Goal: Use online tool/utility: Use online tool/utility

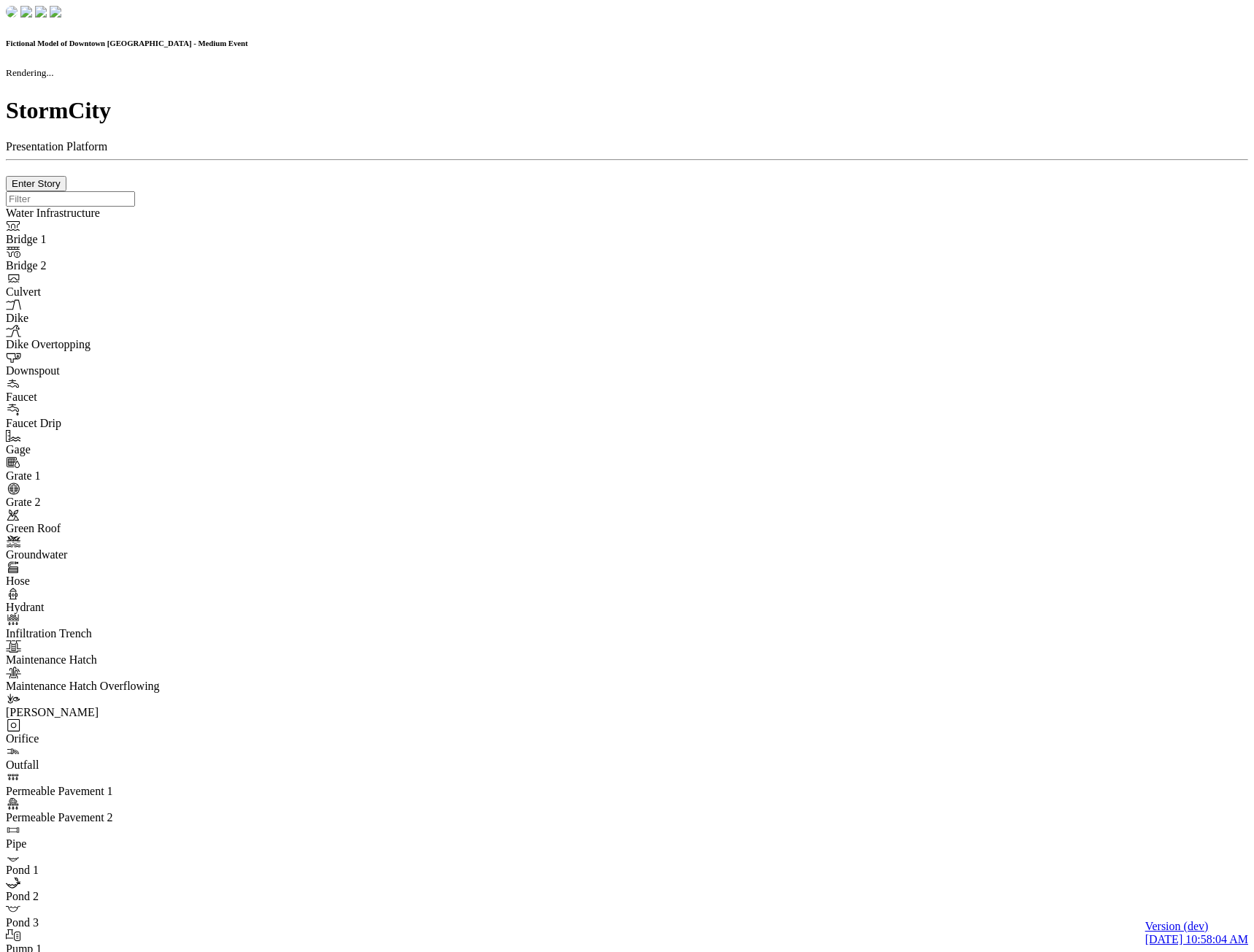
checkbox input "true"
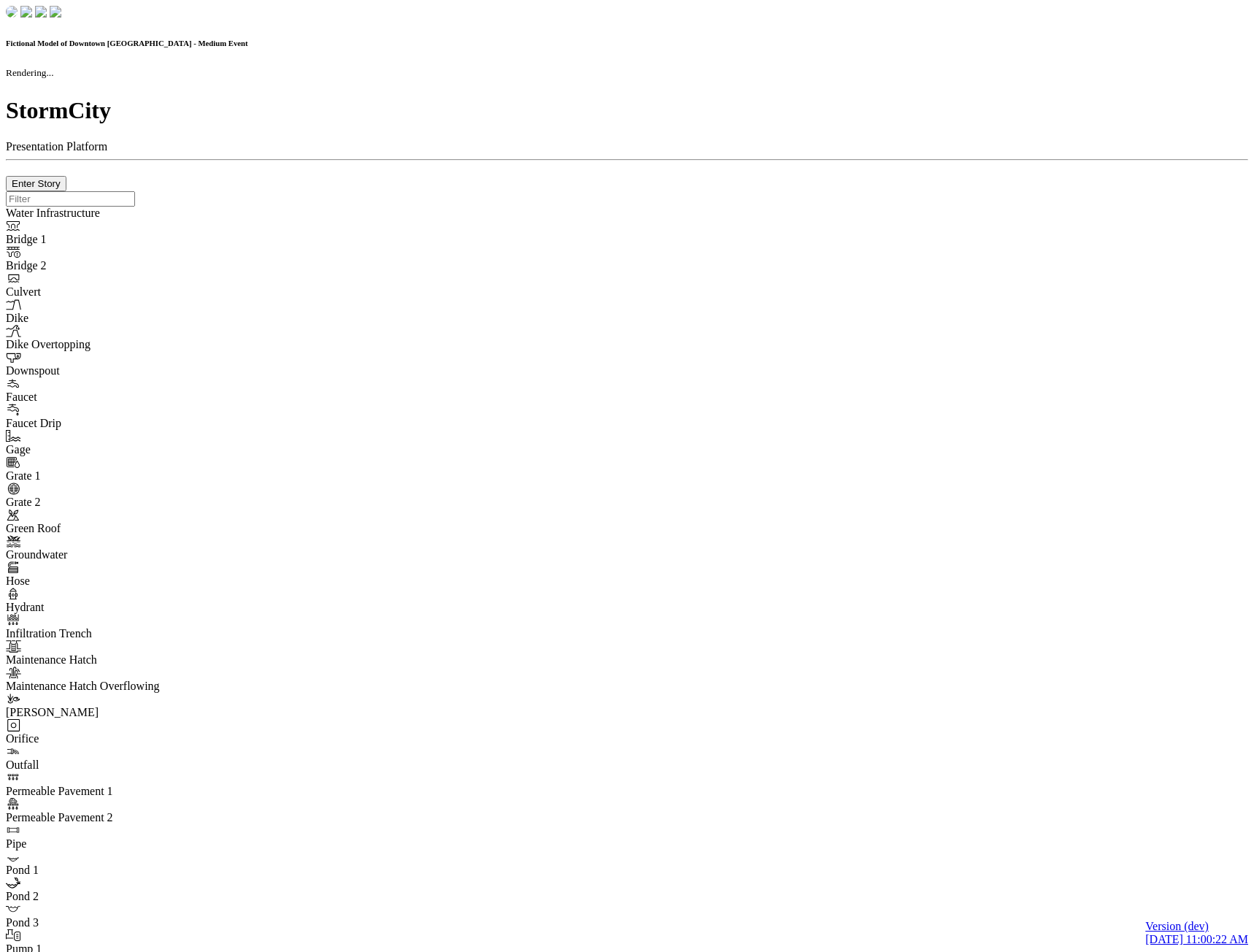
checkbox input "true"
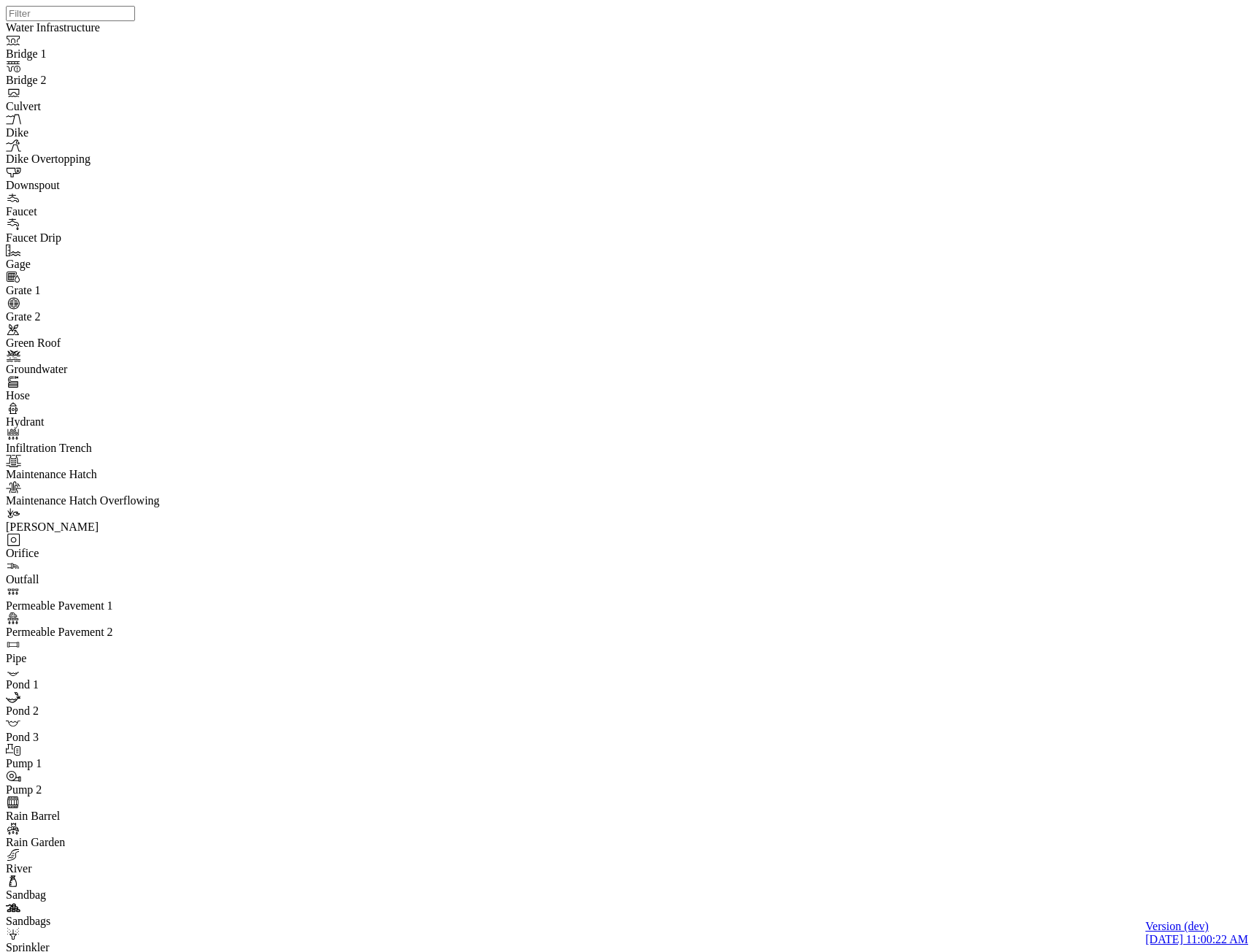
drag, startPoint x: 282, startPoint y: 555, endPoint x: 280, endPoint y: 564, distance: 9.2
click at [280, 563] on div at bounding box center [633, 457] width 1254 height 915
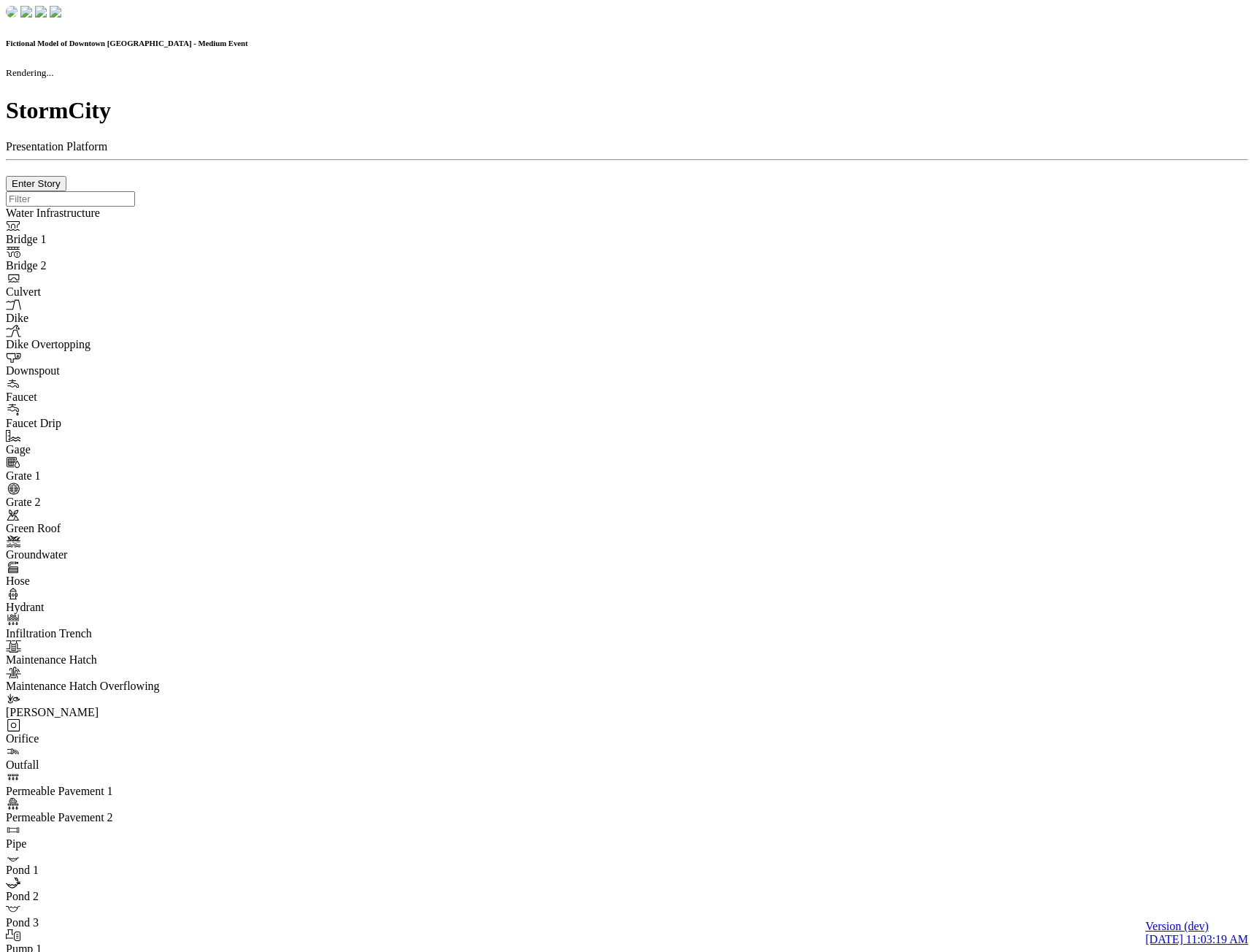
checkbox input "true"
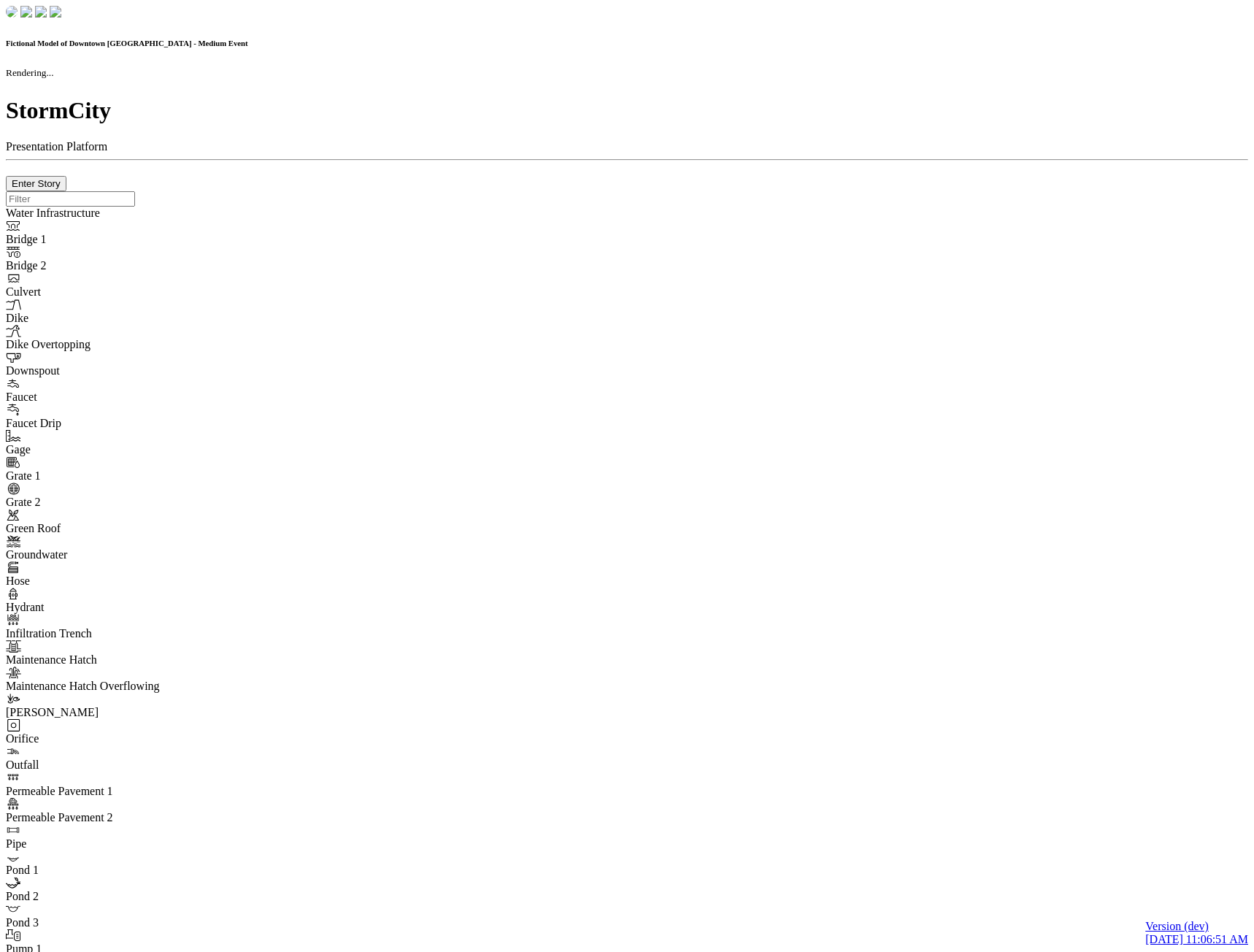
checkbox input "true"
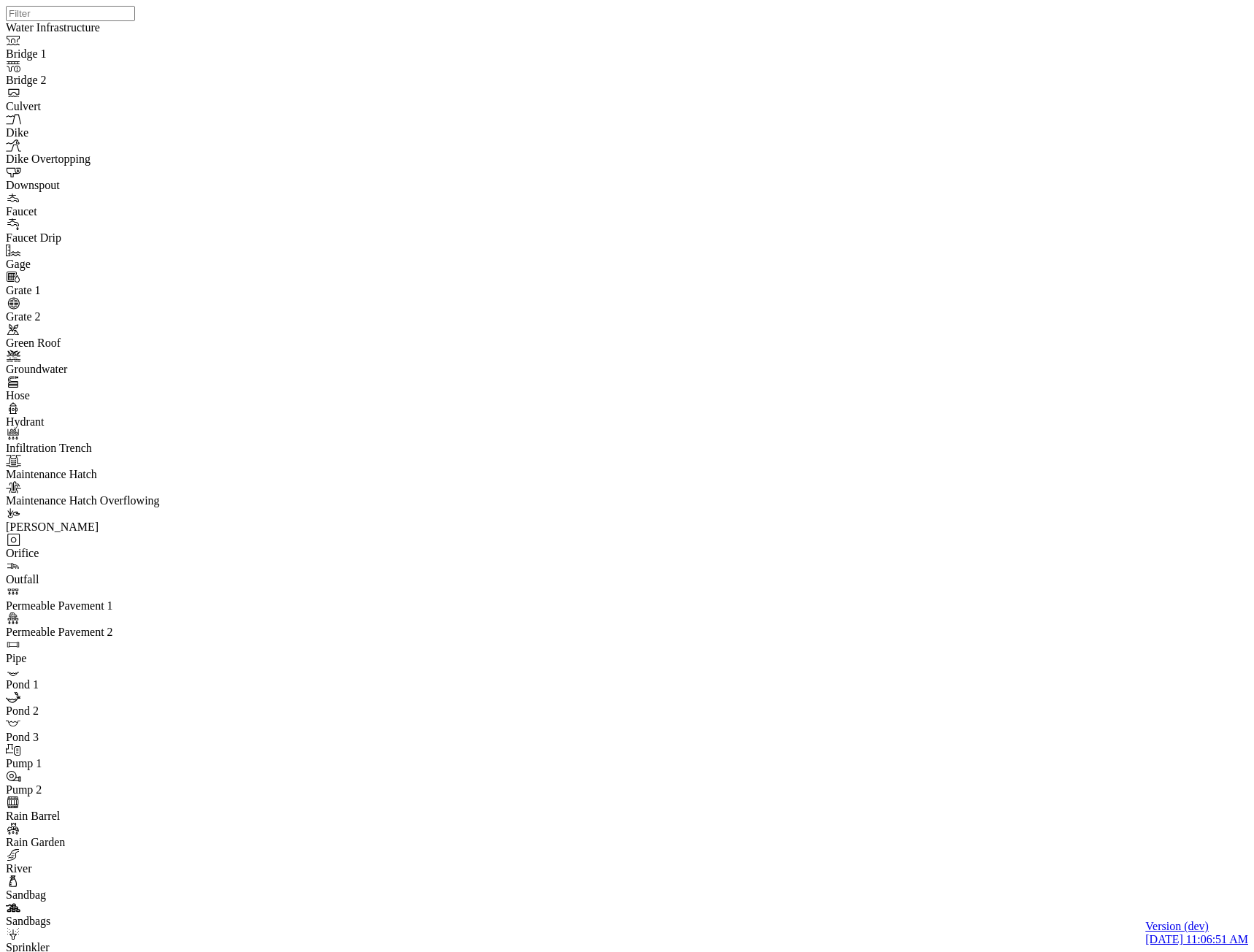
click at [282, 159] on div at bounding box center [633, 457] width 1254 height 915
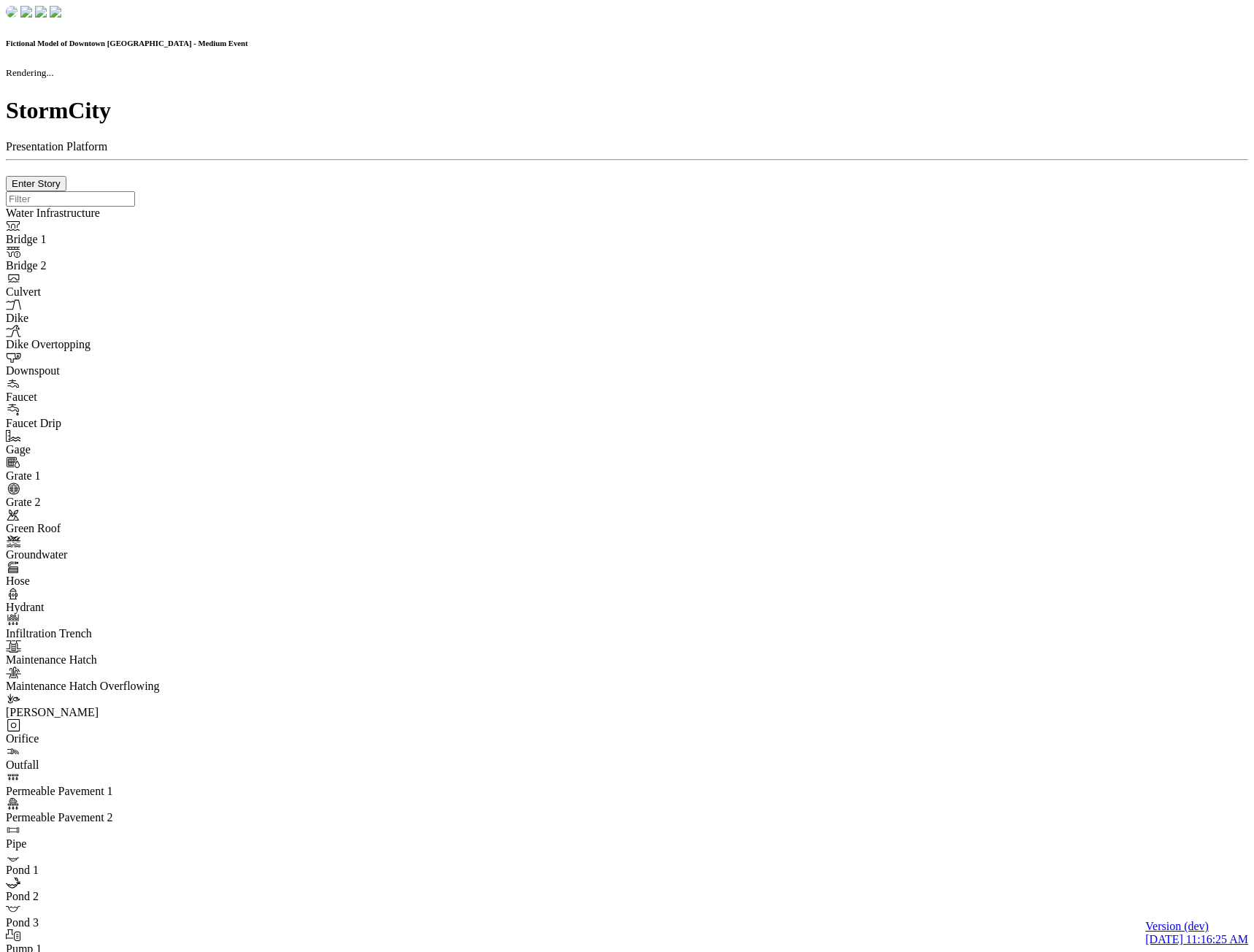
checkbox input "true"
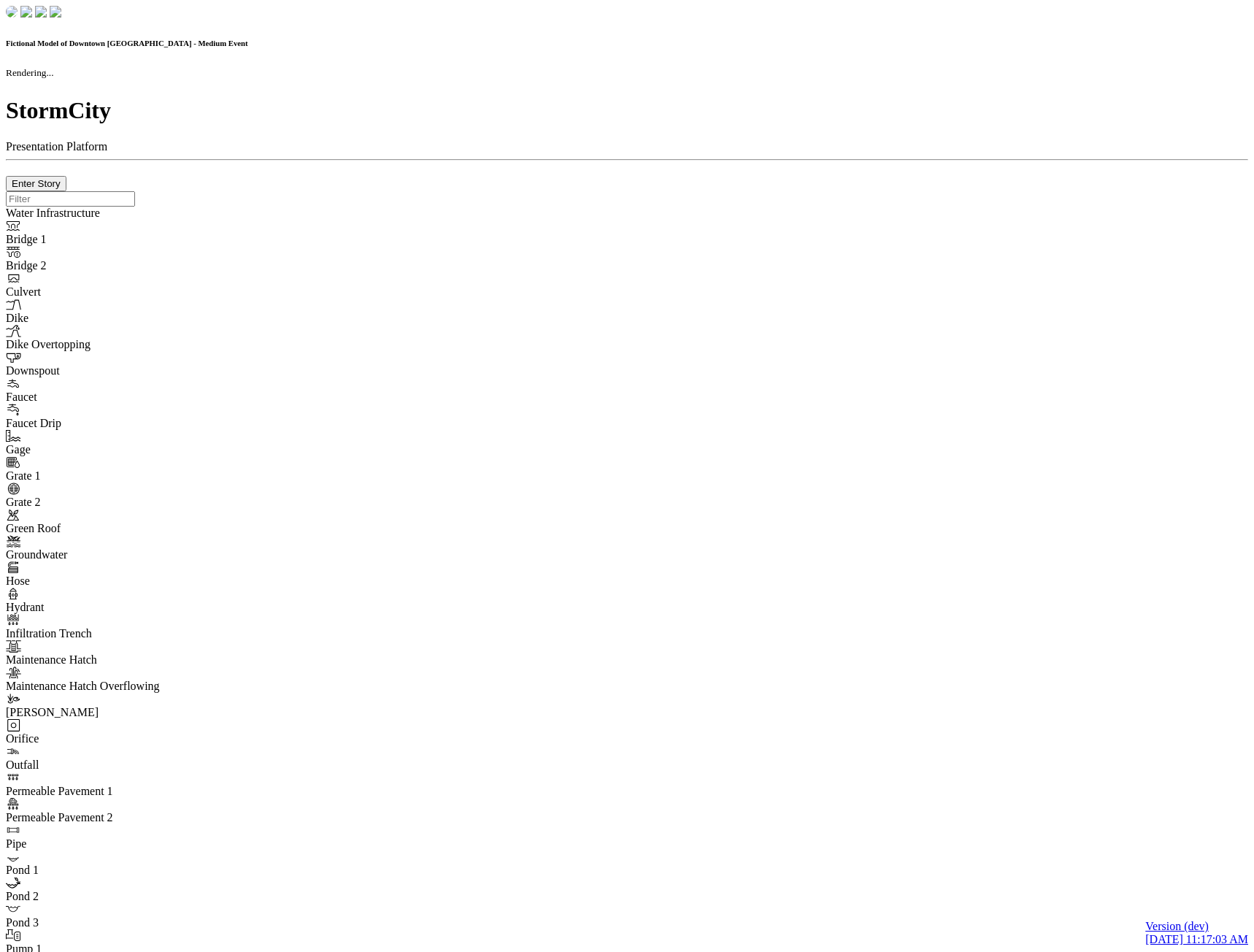
checkbox input "true"
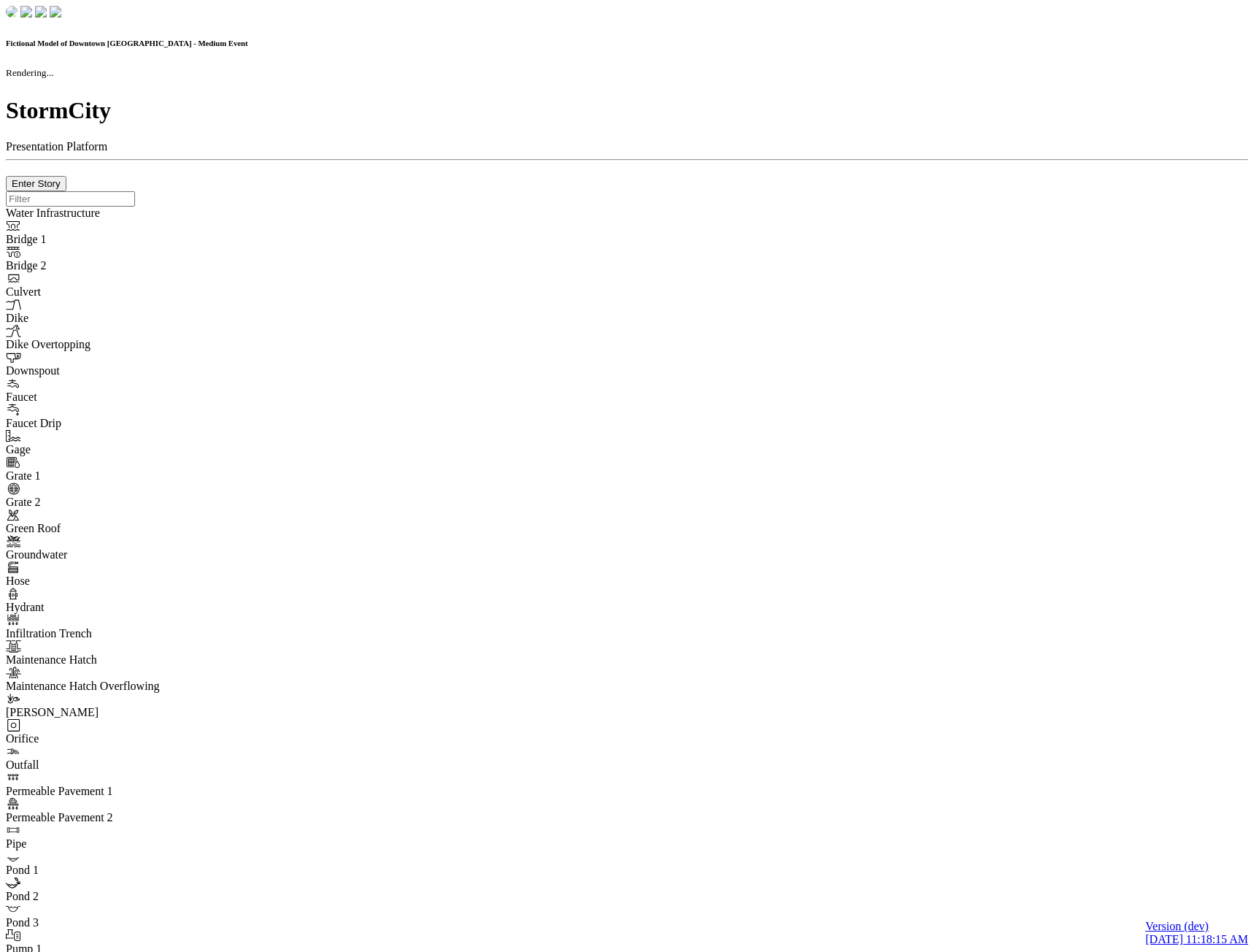
checkbox input "true"
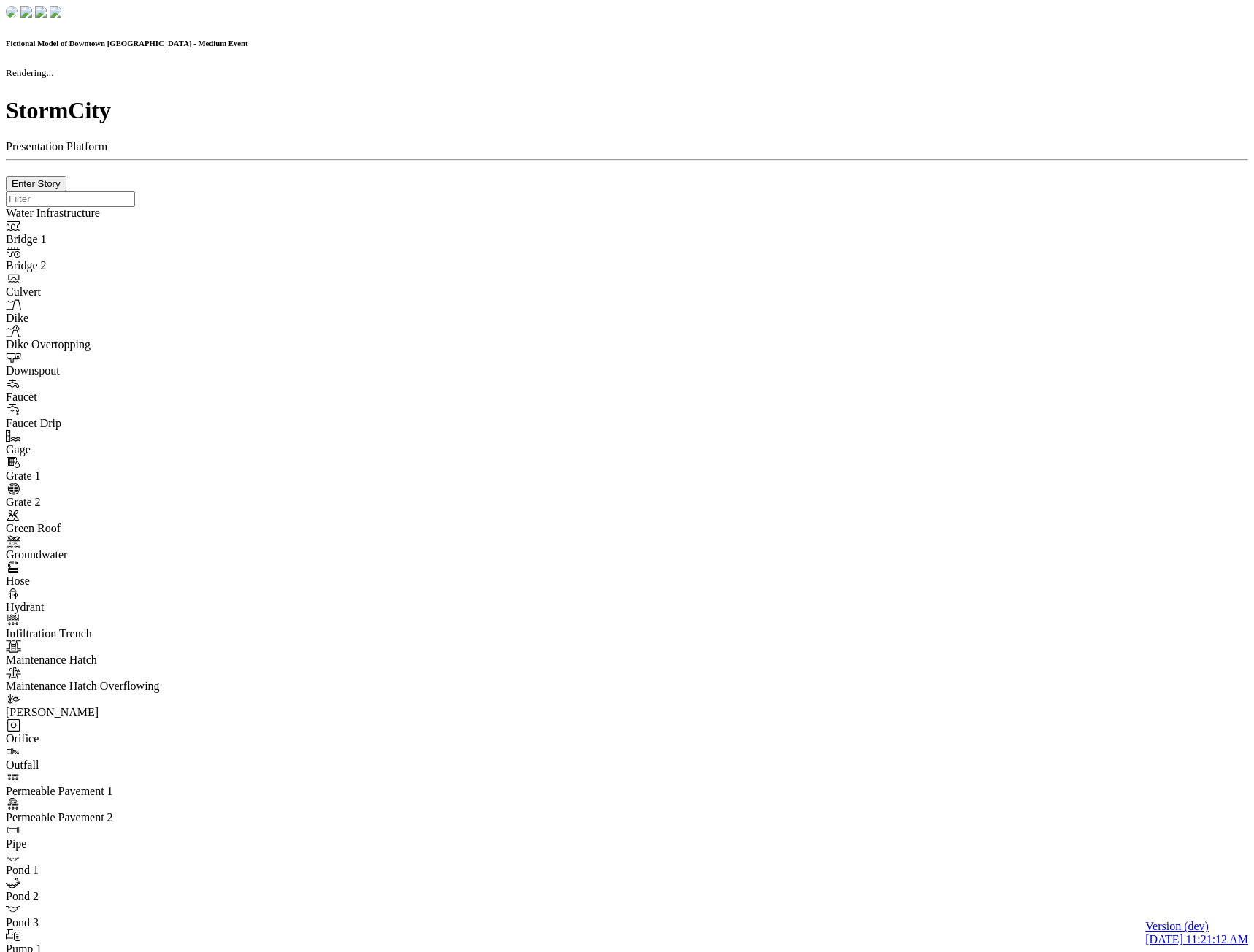
checkbox input "true"
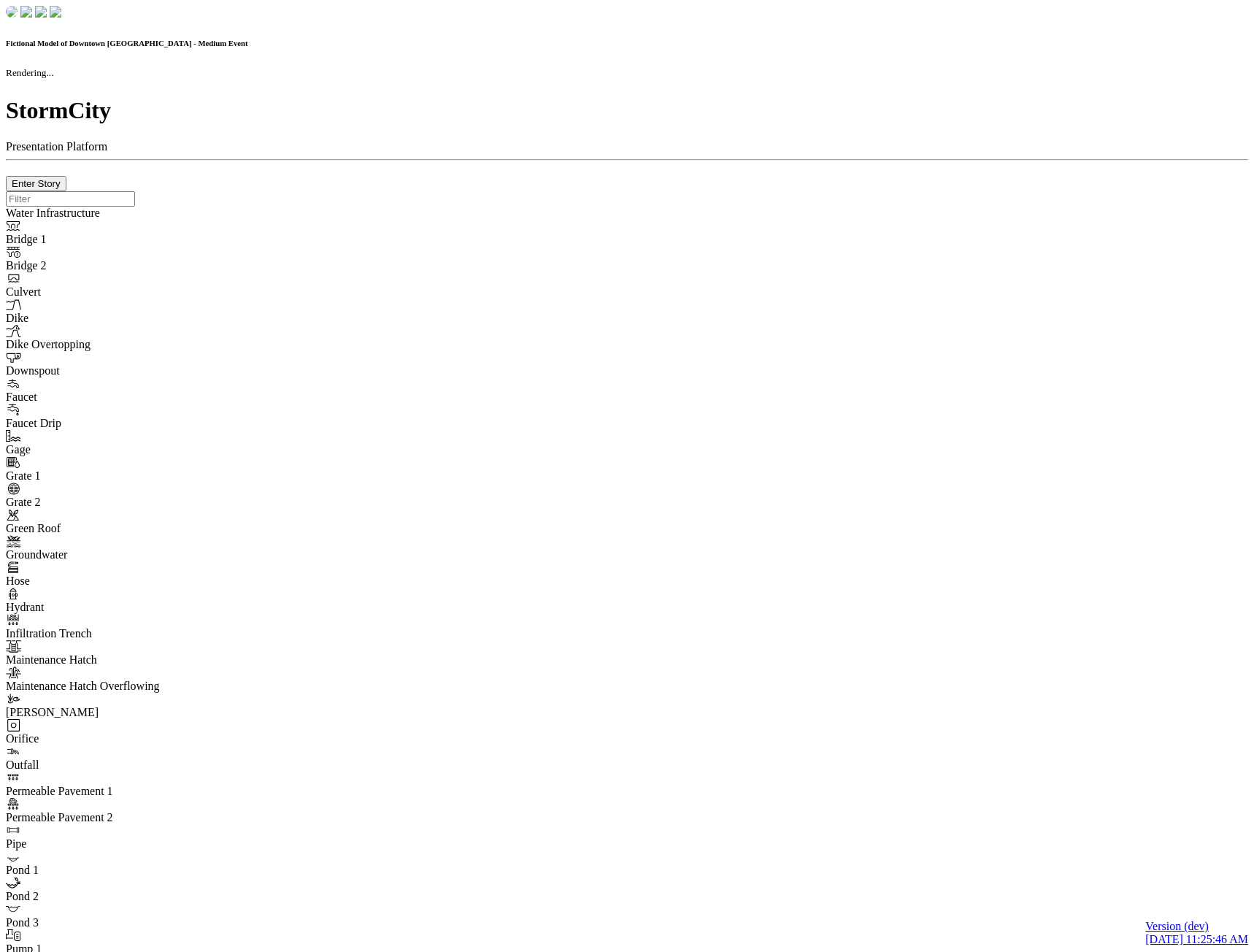
checkbox input "true"
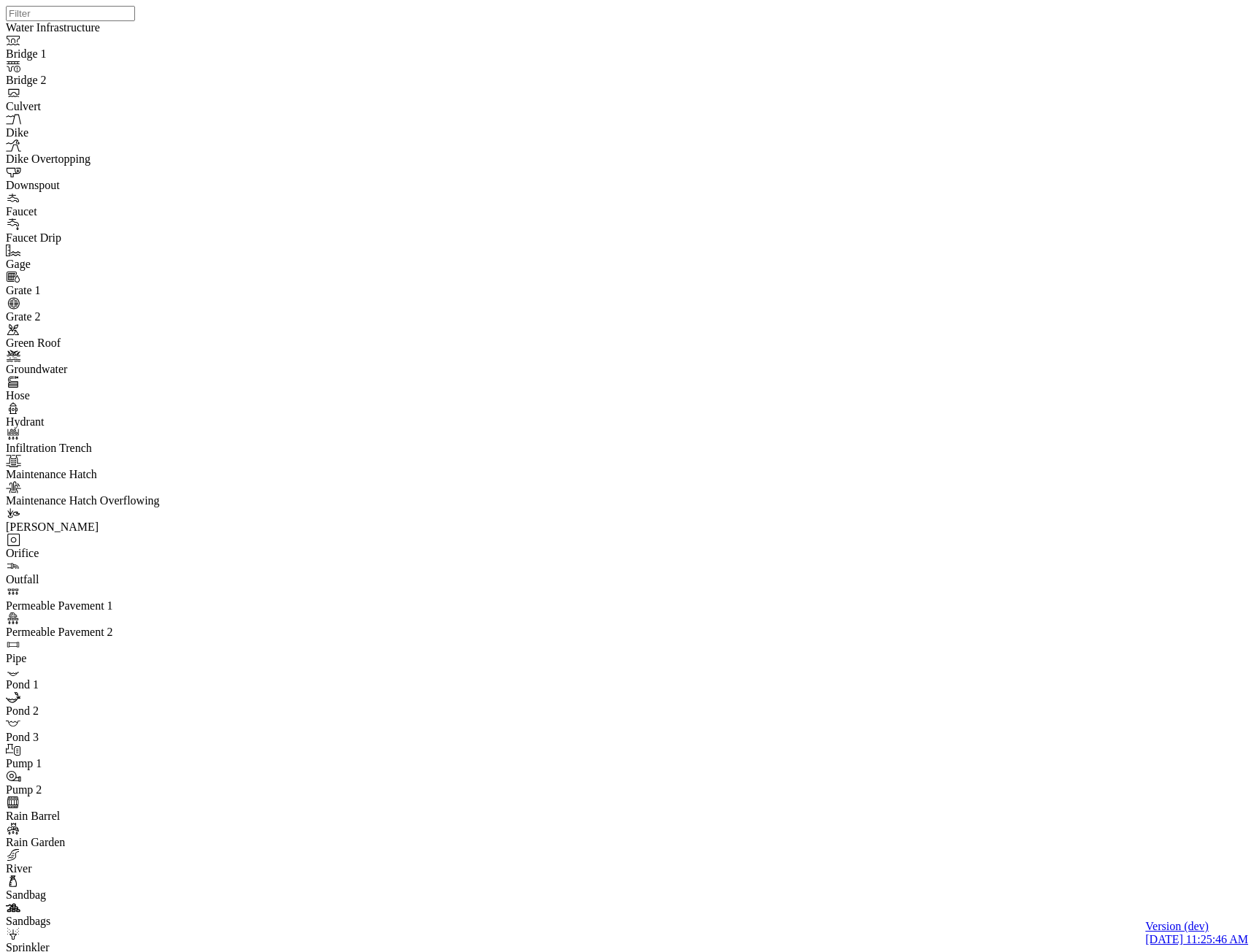
drag, startPoint x: 582, startPoint y: 15, endPoint x: 533, endPoint y: 79, distance: 80.6
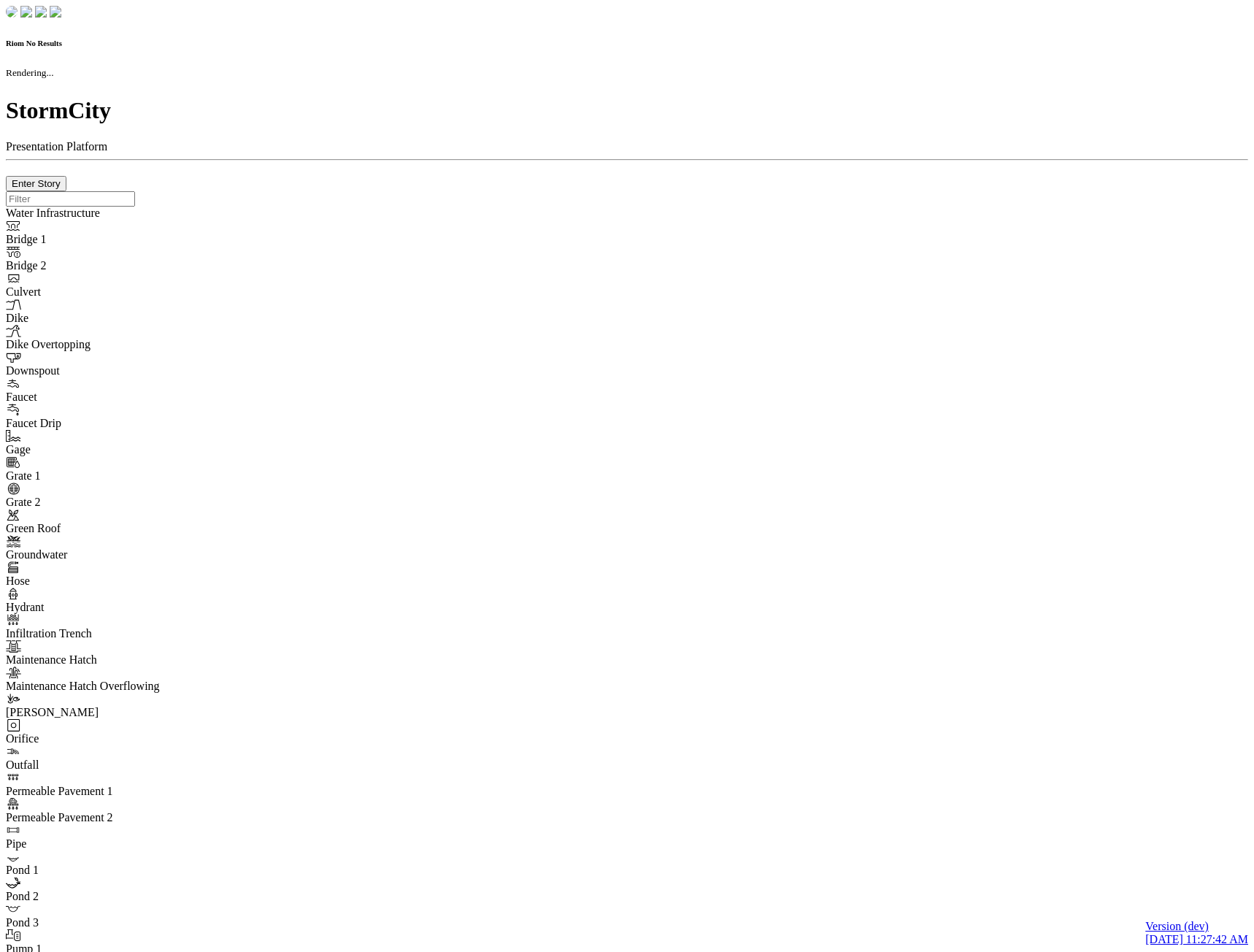
checkbox input "true"
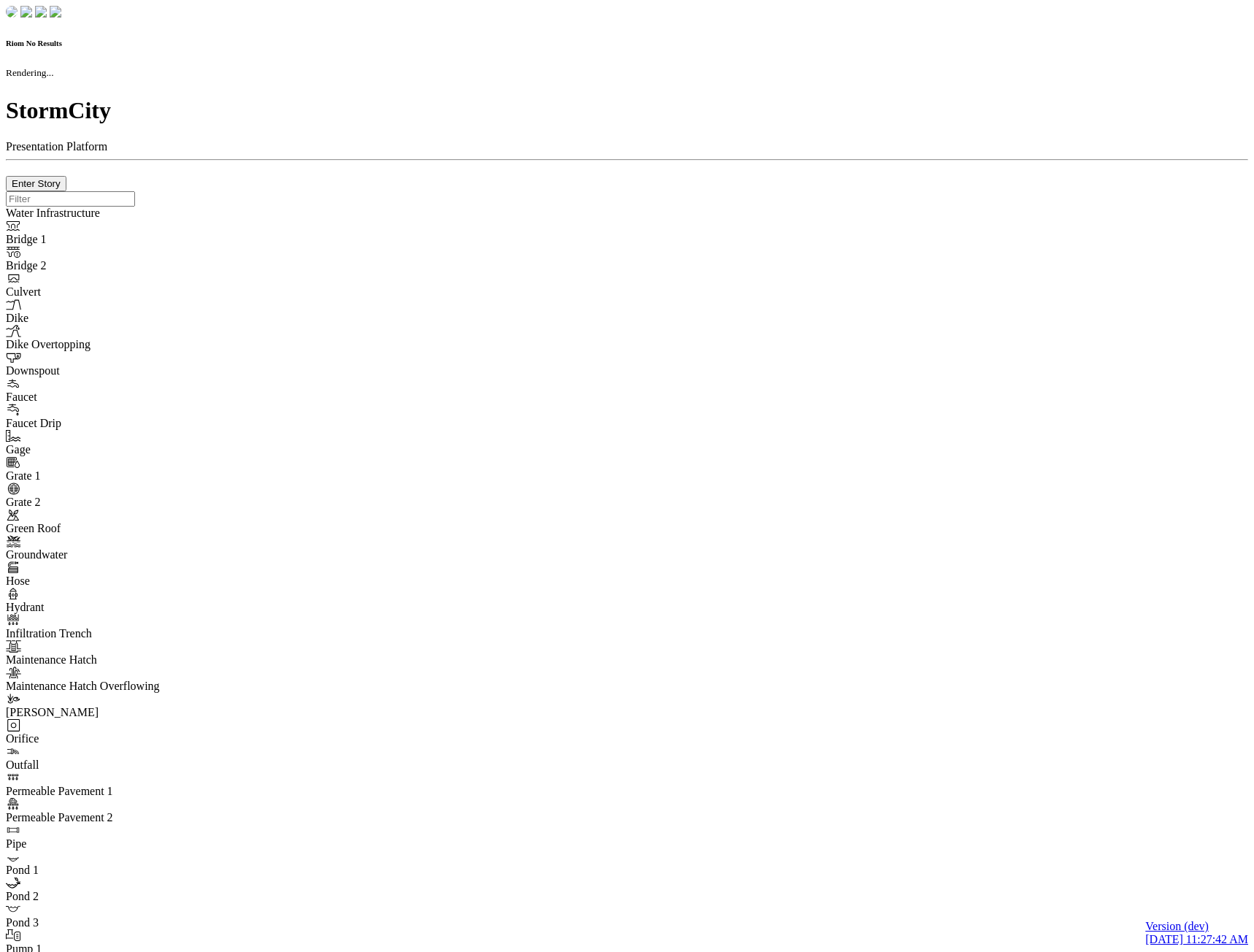
type input "0m"
type textarea "Depth = 0"
checkbox input "true"
select select "CIRCLE"
type input "7"
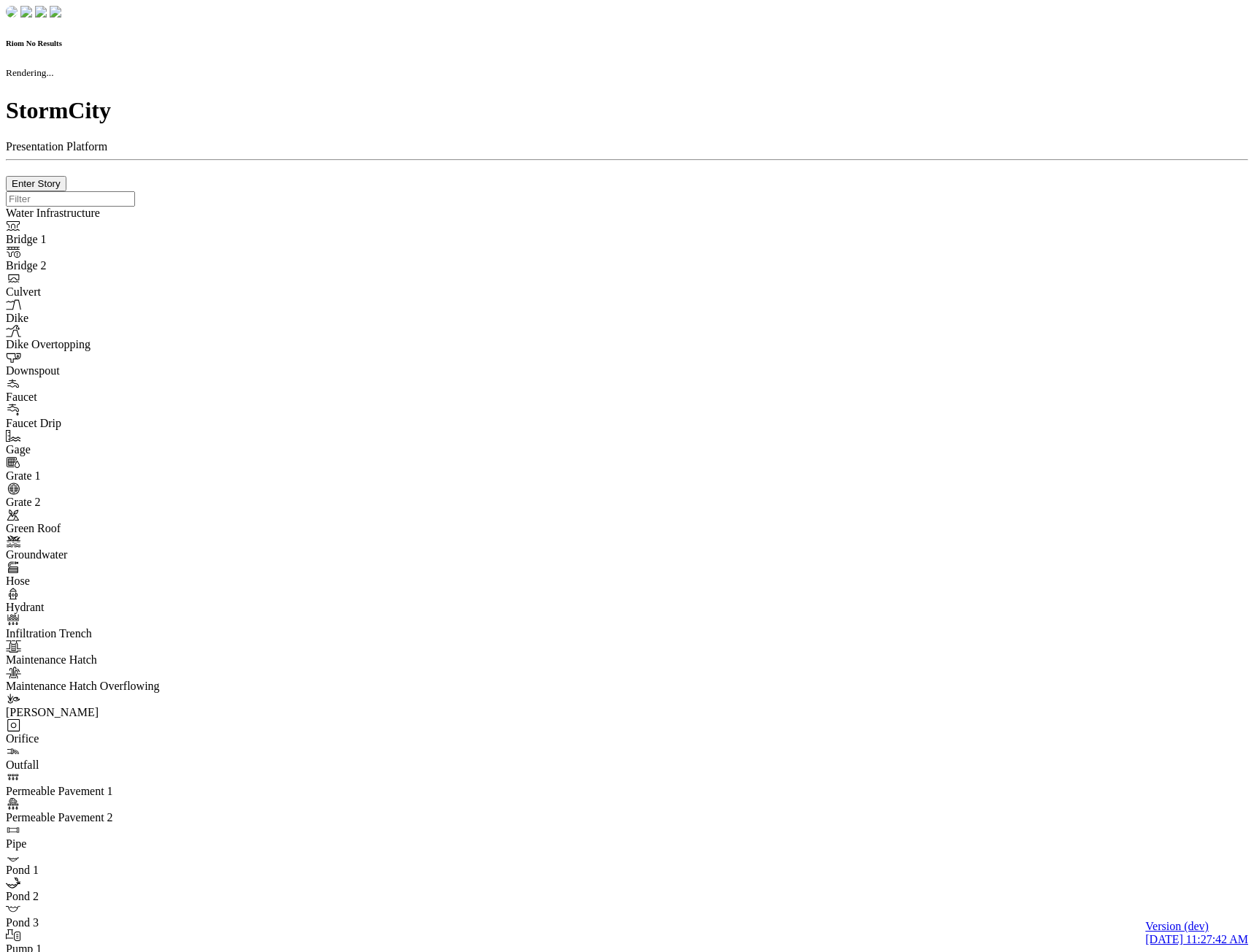
checkbox input "true"
type input "0"
type textarea "<i class="far fa-building"></i>"
select select "None"
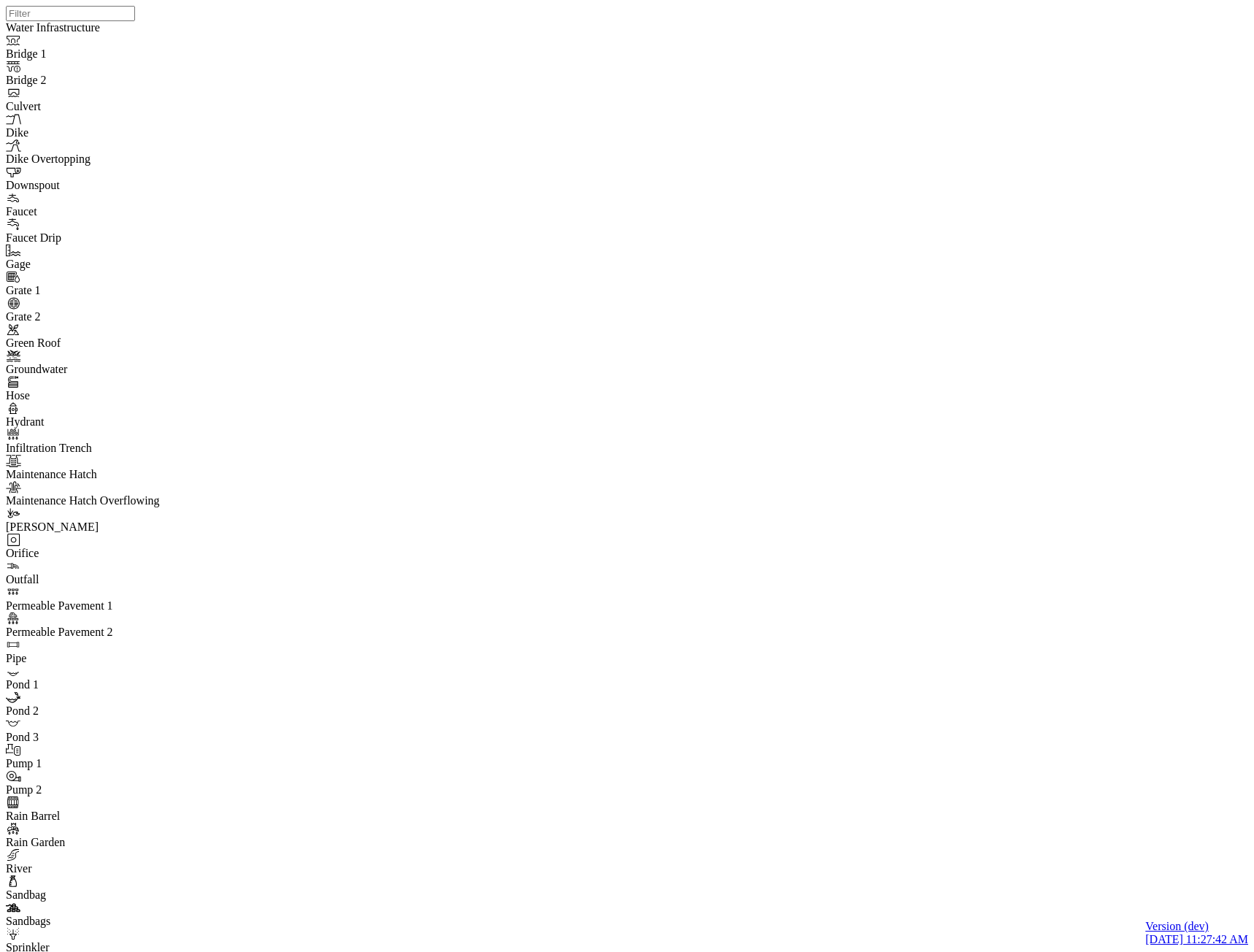
drag, startPoint x: 714, startPoint y: 124, endPoint x: 694, endPoint y: 181, distance: 60.4
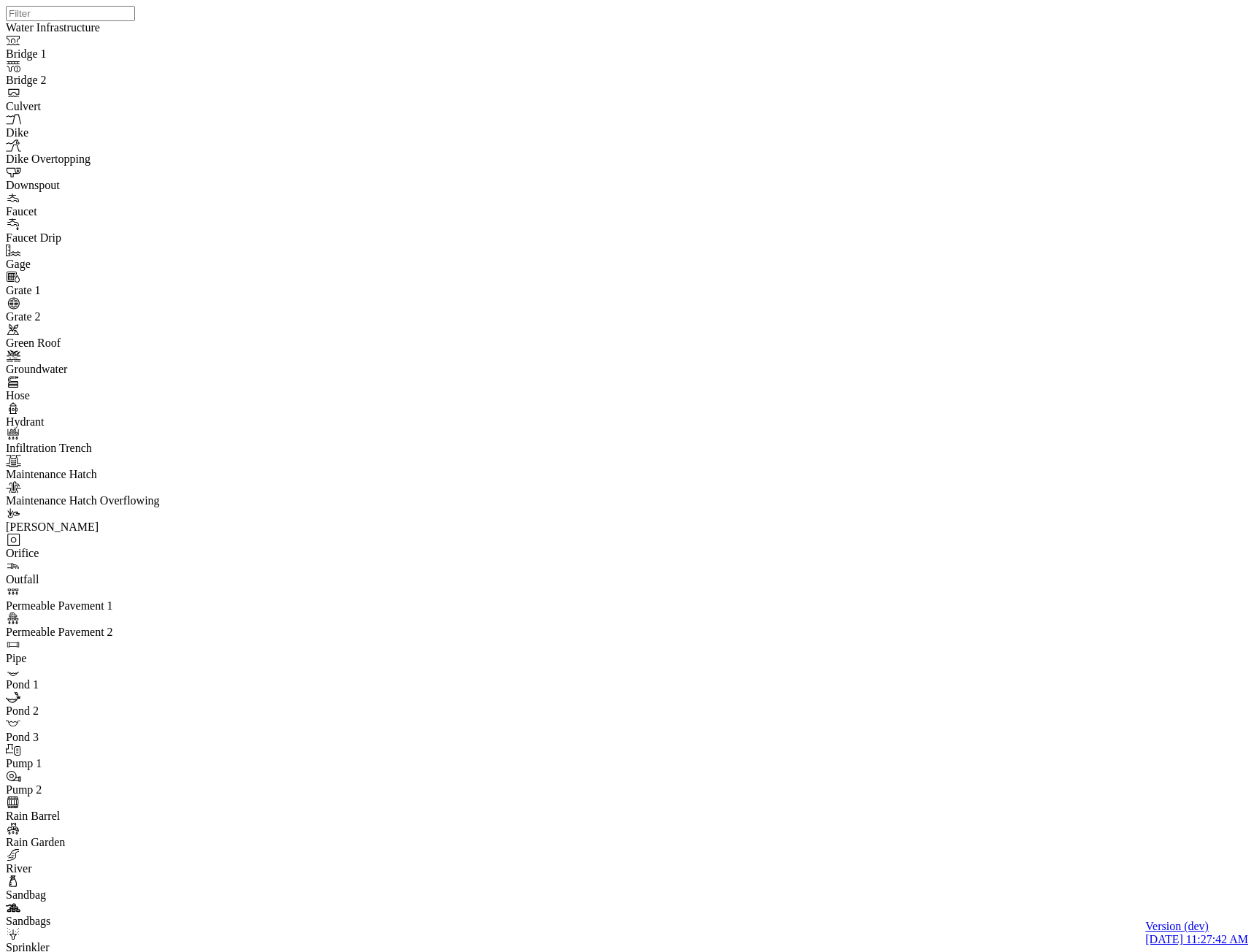
type input "7"
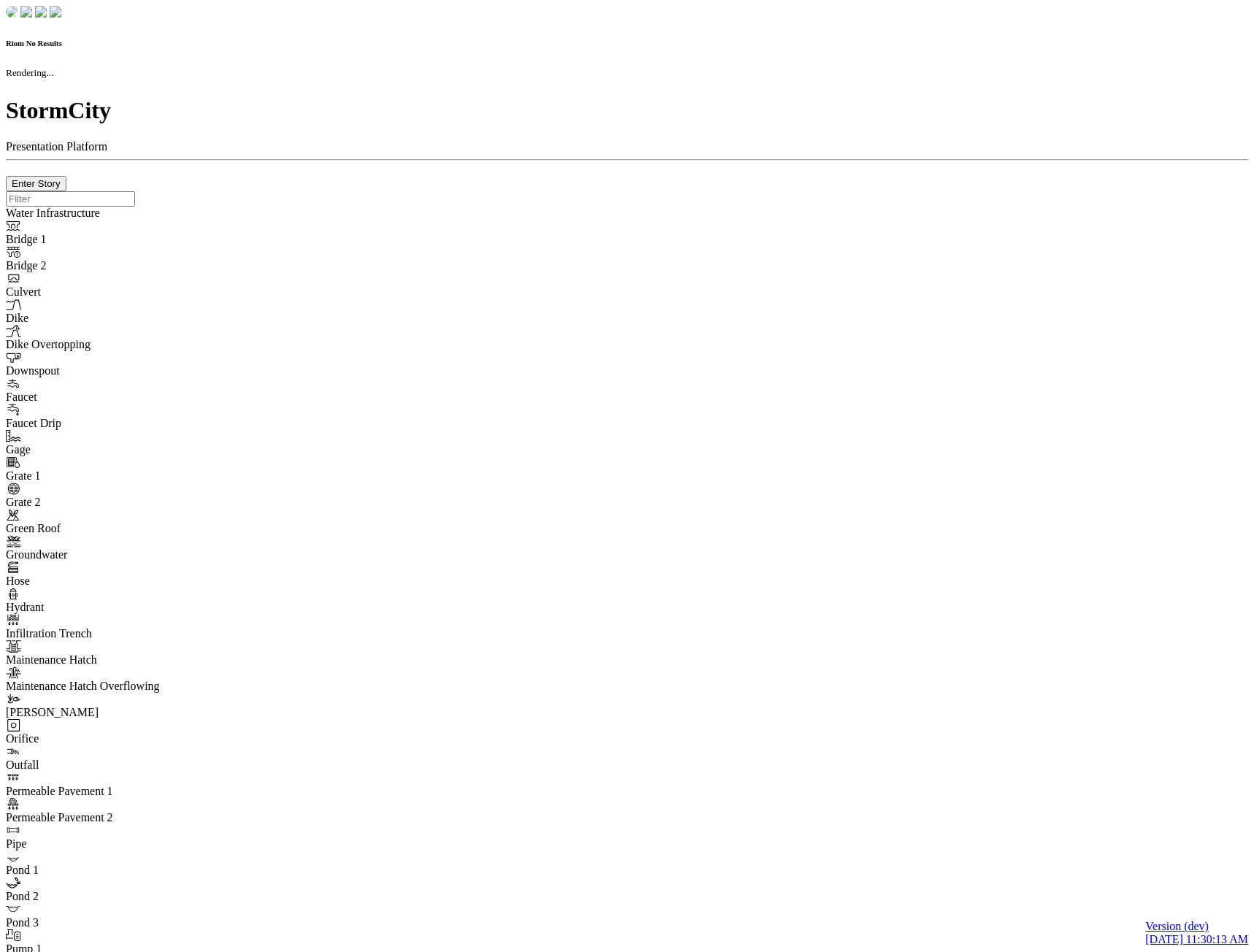
checkbox input "true"
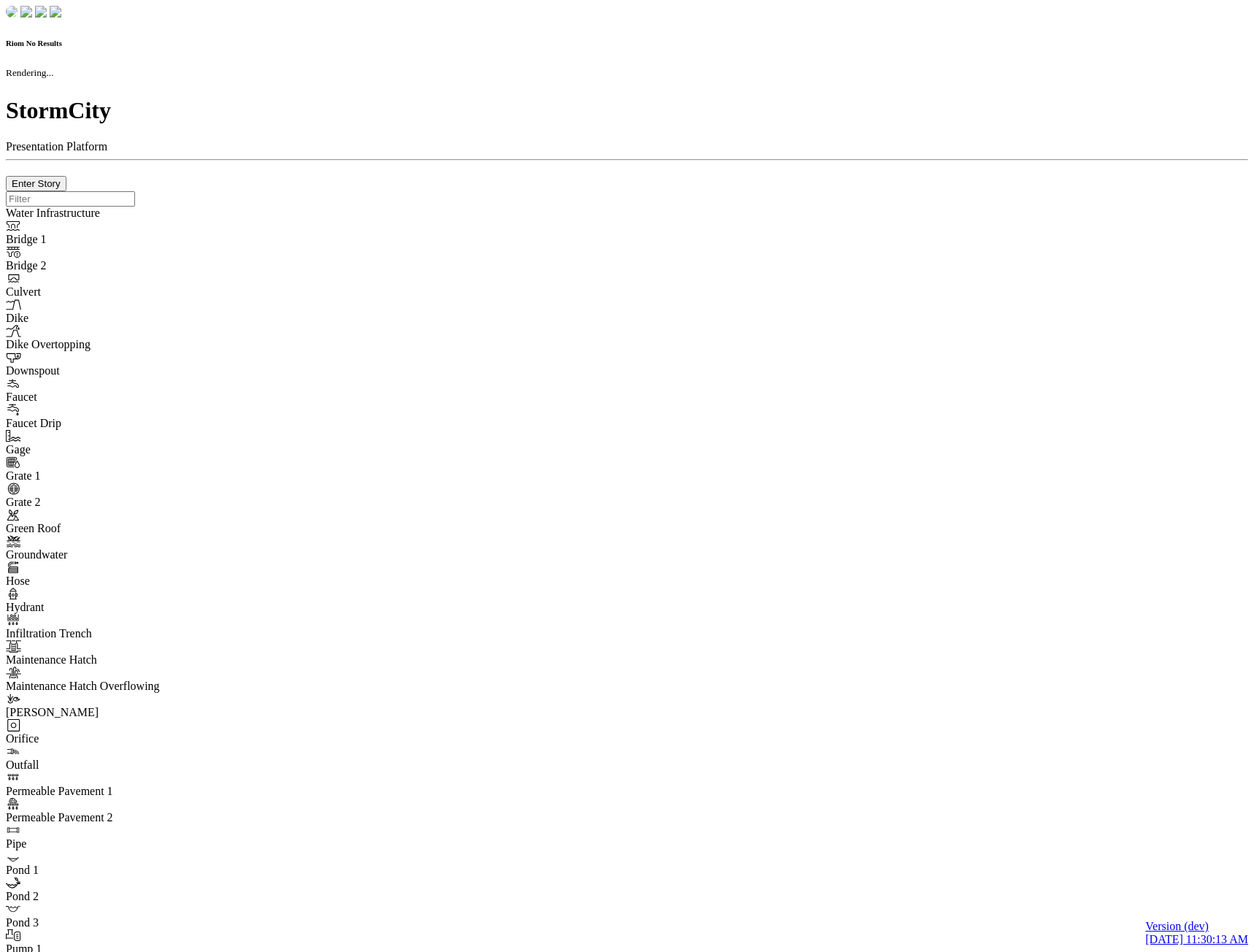
type input "0m"
type textarea "Depth = 0"
checkbox input "true"
select select "CIRCLE"
type input "7"
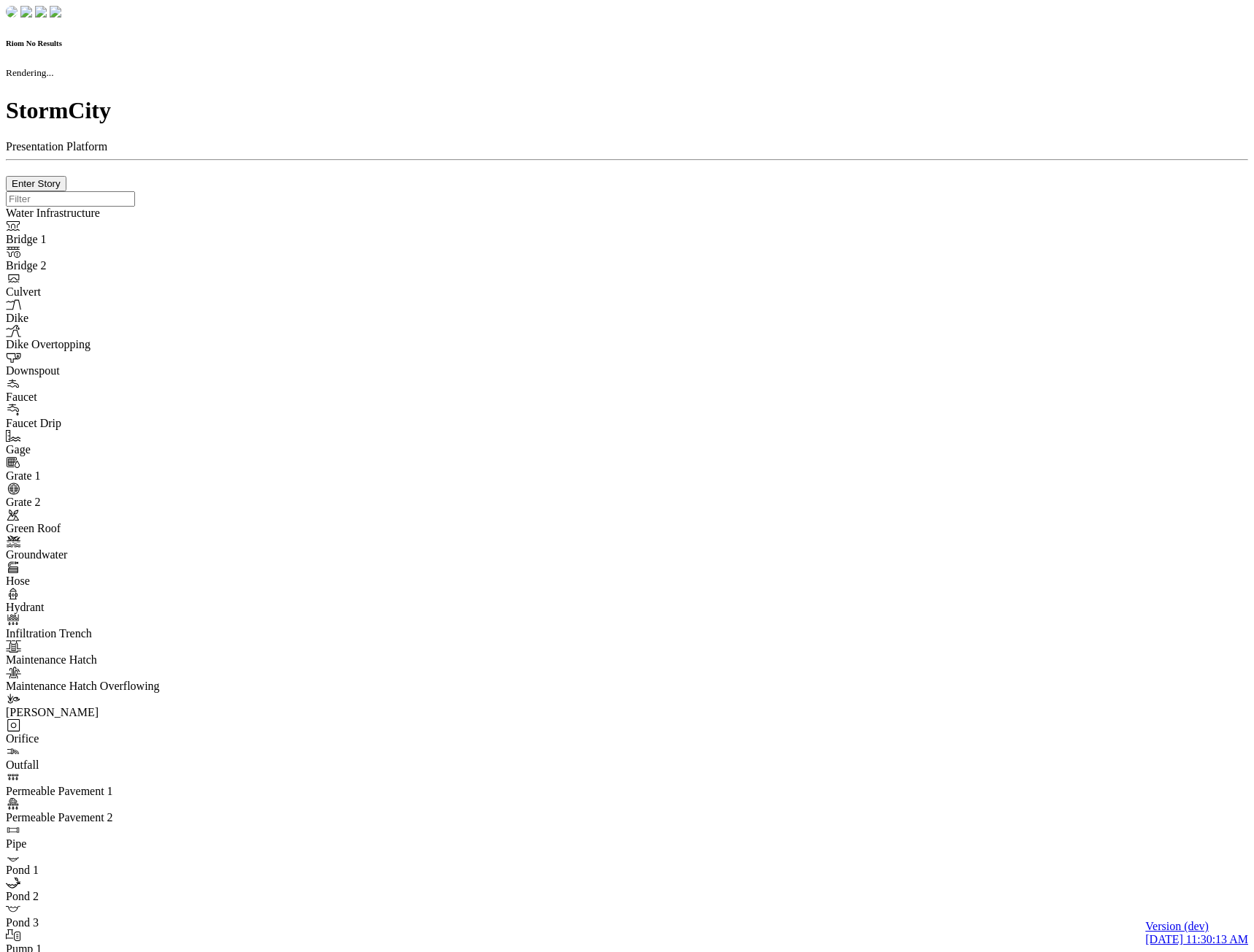
checkbox input "true"
type input "0"
type textarea "<i class="far fa-building"></i>"
select select "None"
type input "7"
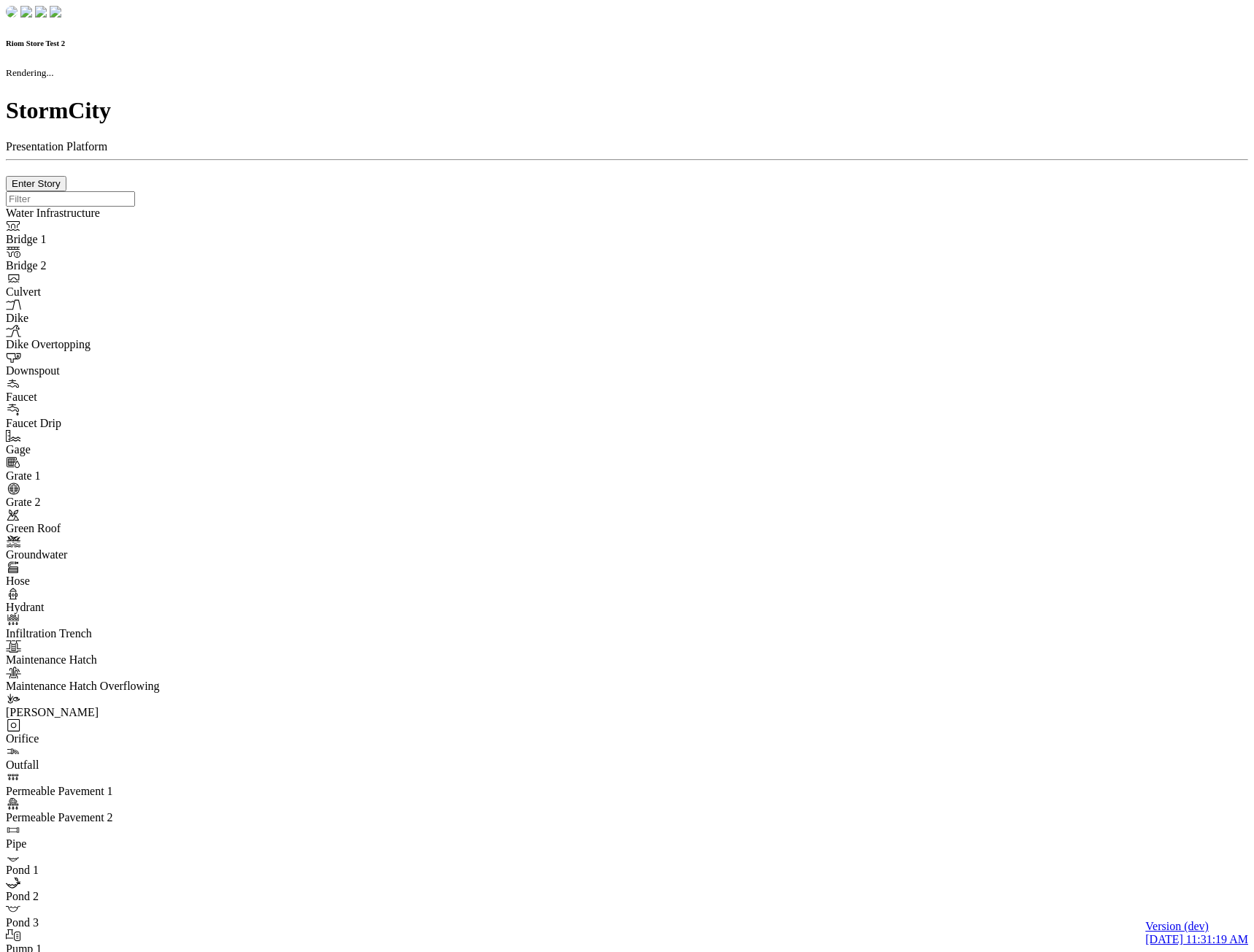
checkbox input "true"
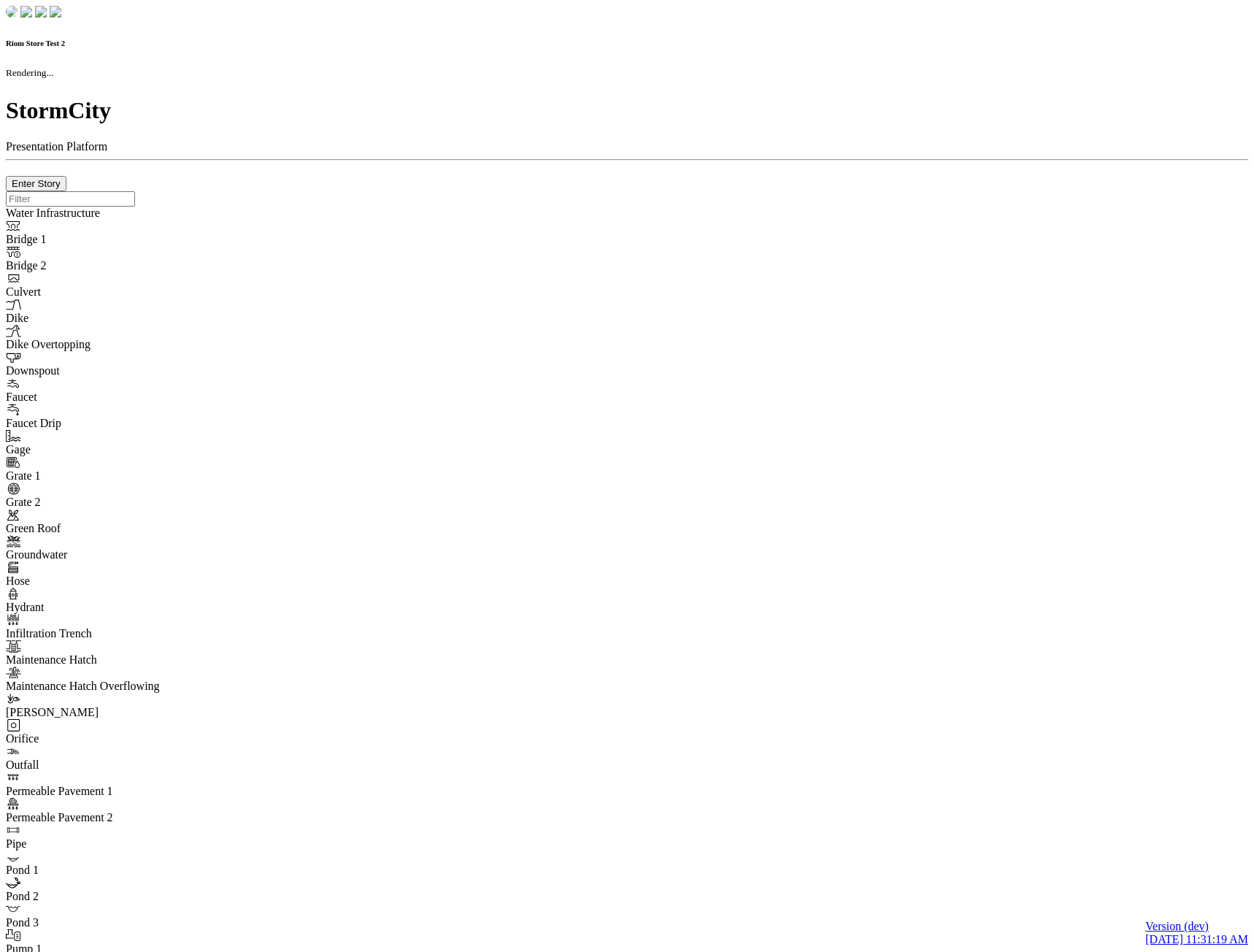
type input "0m"
type textarea "Depth = 0"
checkbox input "true"
select select "CIRCLE"
type input "7"
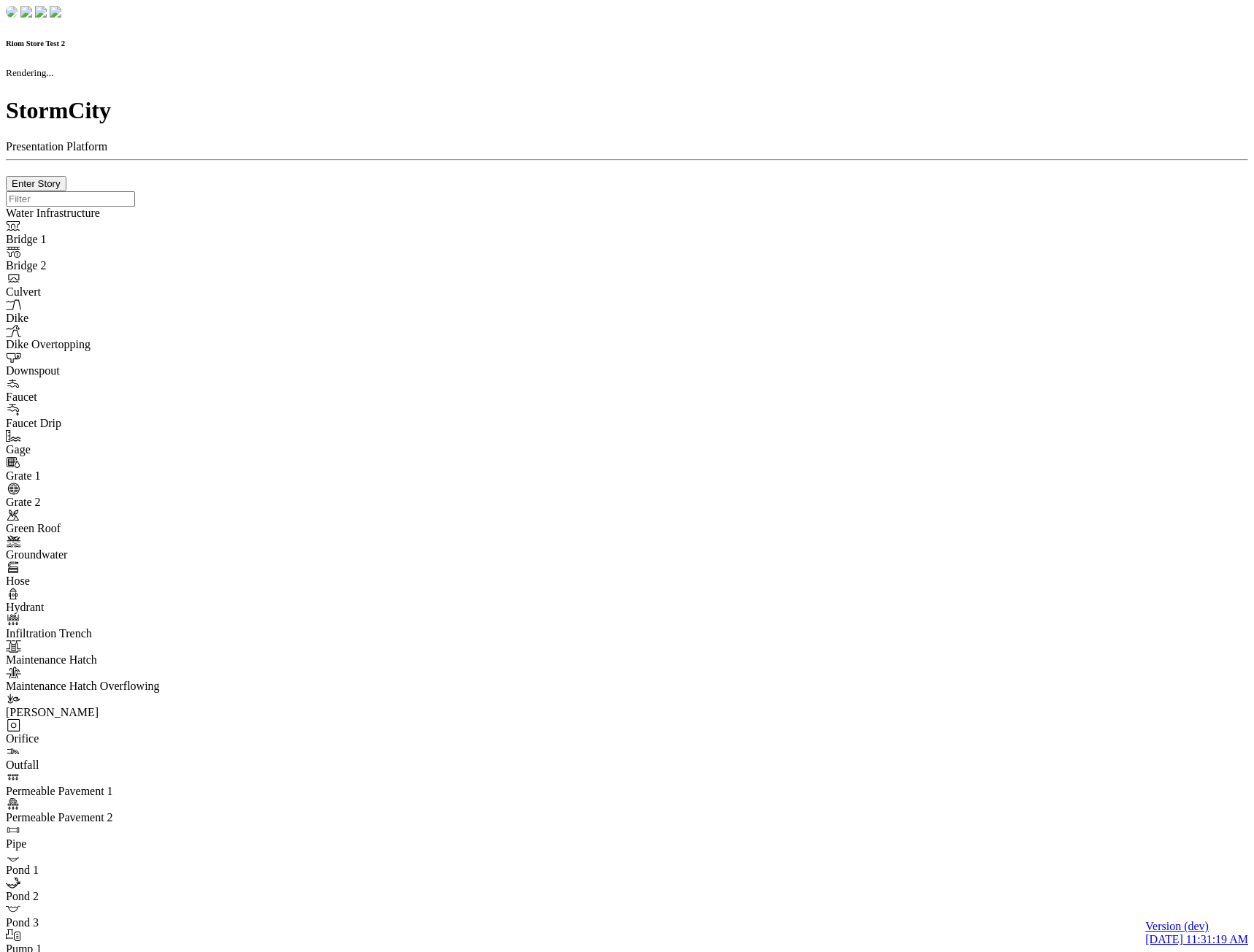
checkbox input "true"
type input "0"
type textarea "<i class="far fa-building"></i>"
select select "None"
type input "7"
